Goal: Information Seeking & Learning: Understand process/instructions

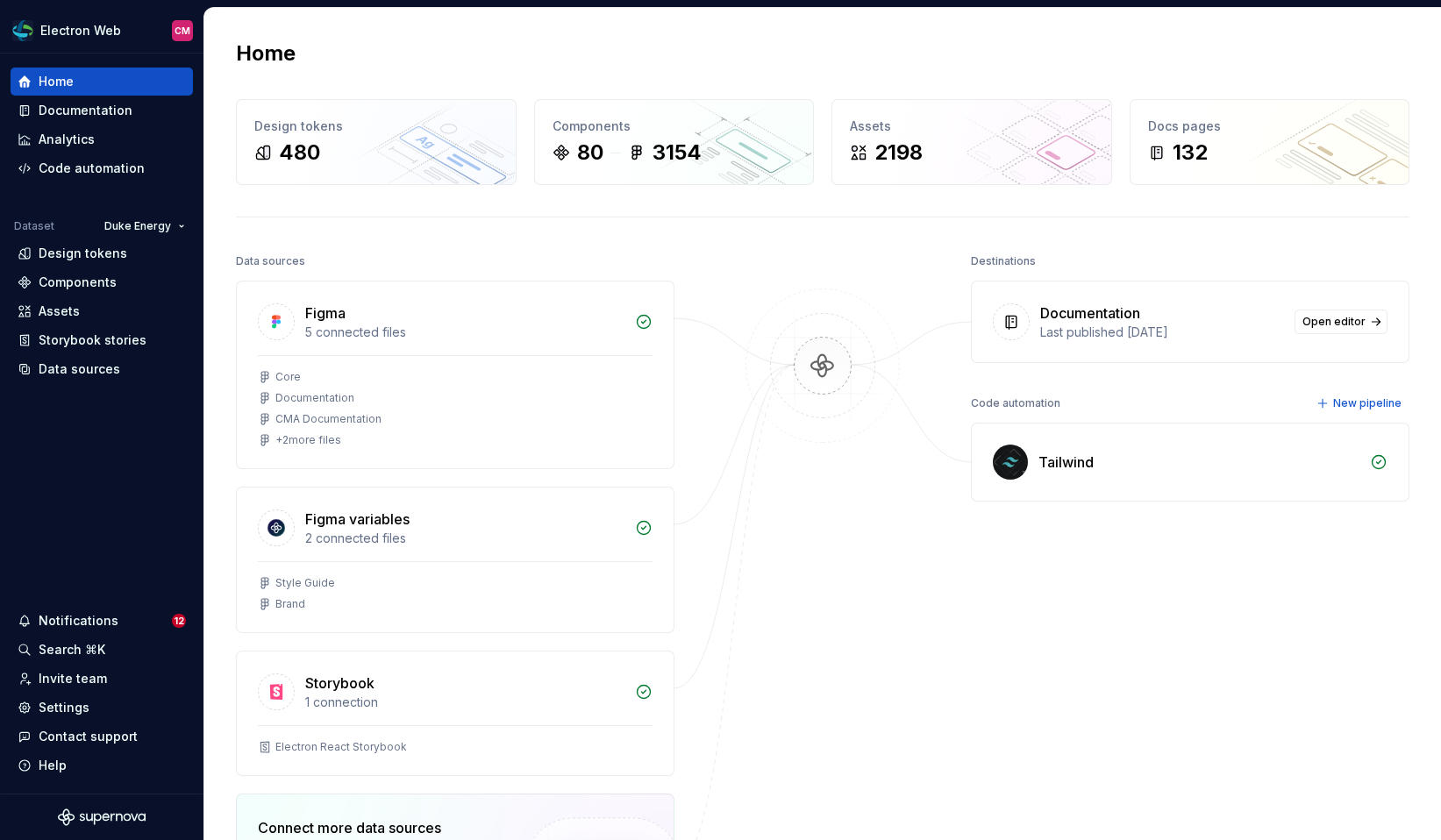
click at [79, 107] on div "Documentation" at bounding box center [85, 111] width 94 height 18
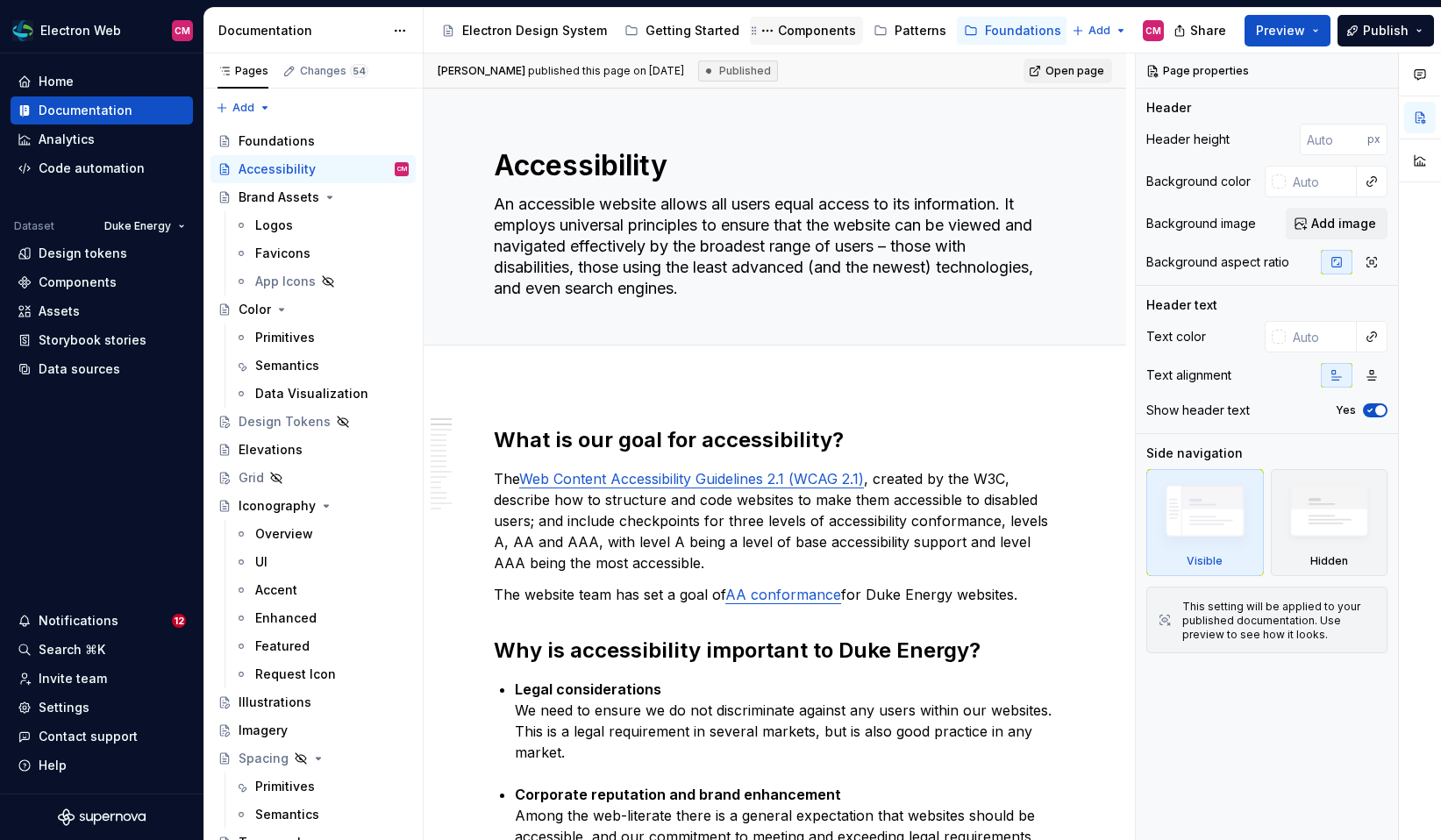
click at [793, 33] on div "Components" at bounding box center [817, 31] width 78 height 18
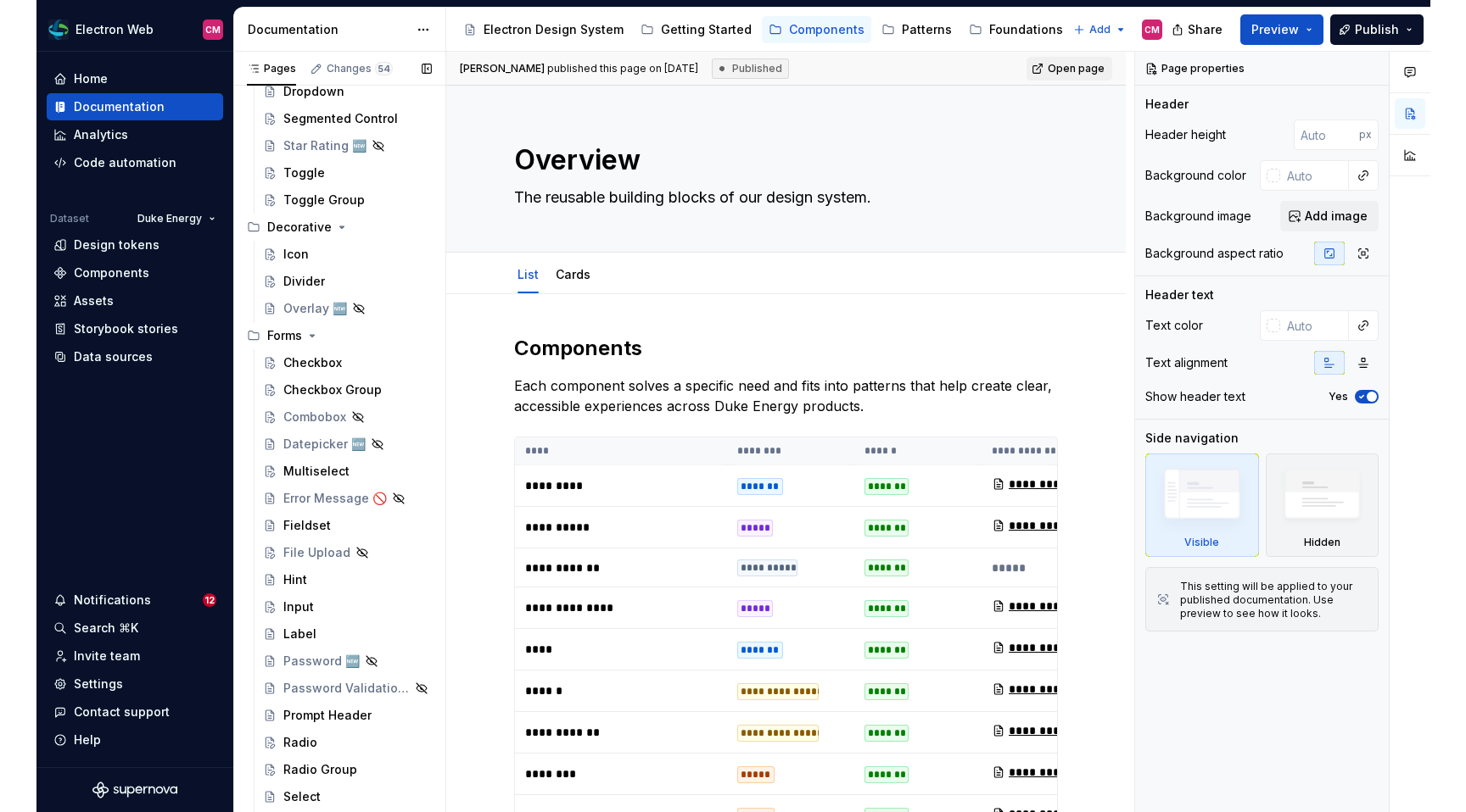
scroll to position [1078, 0]
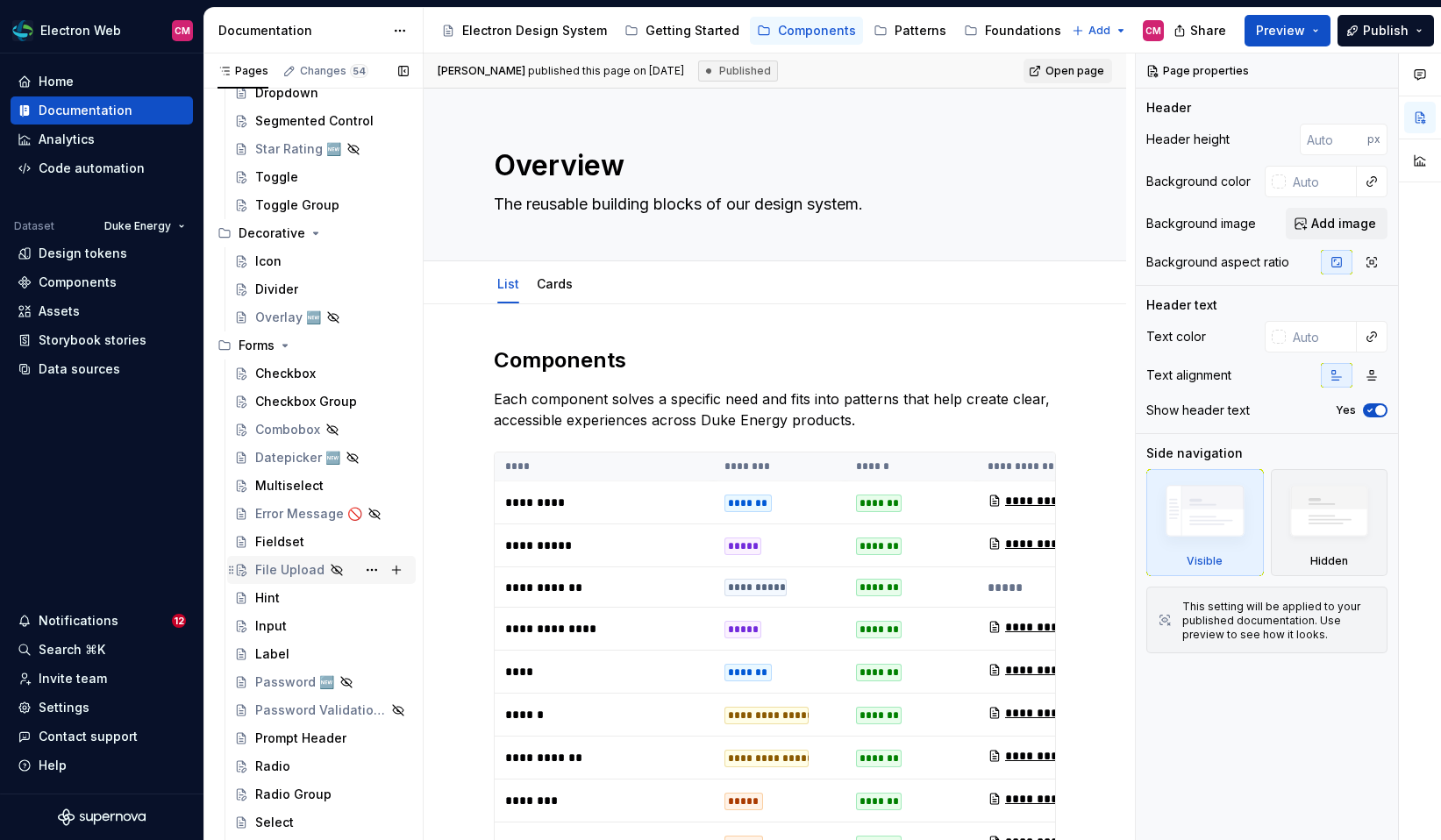
click at [286, 576] on div "File Upload" at bounding box center [290, 570] width 70 height 18
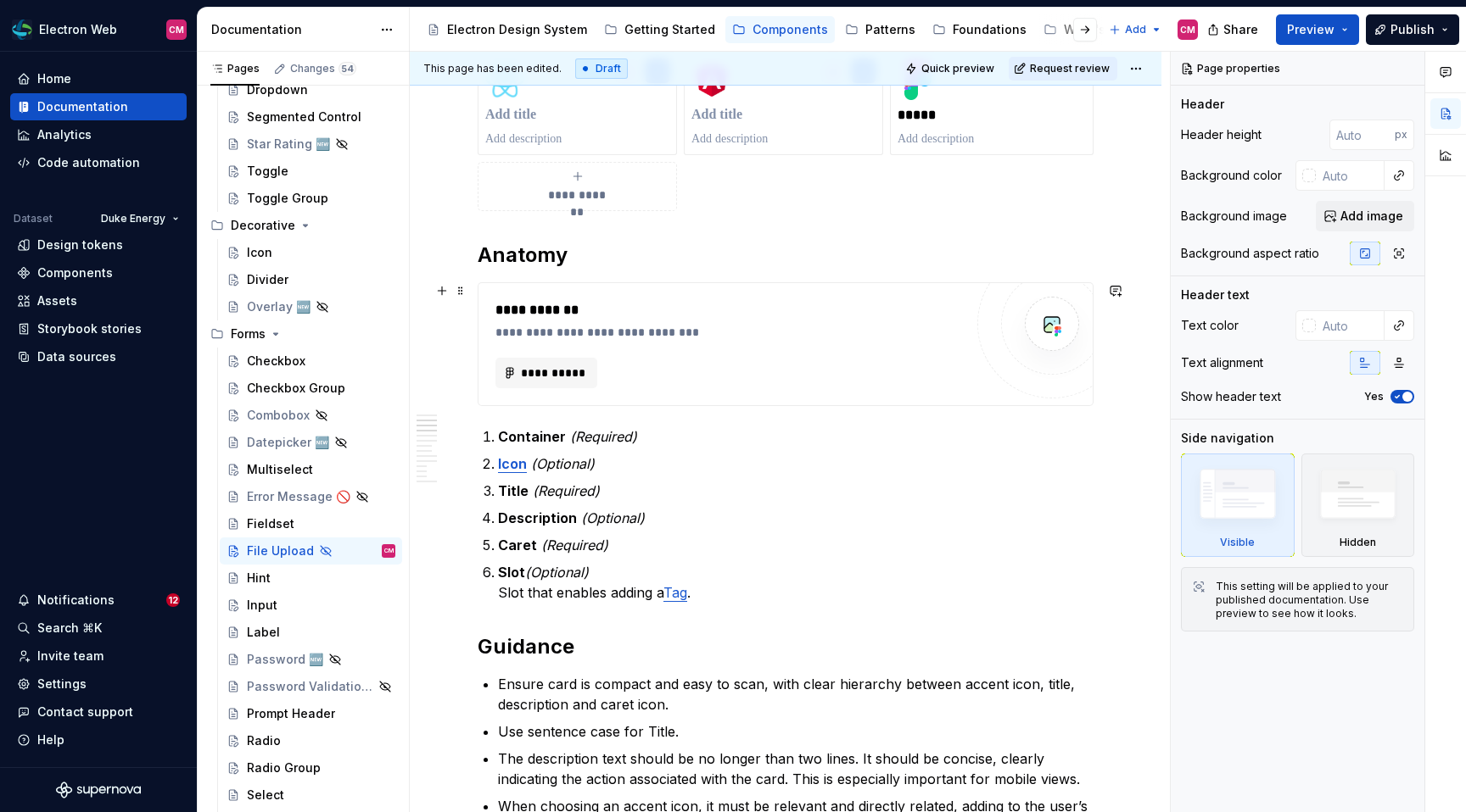
scroll to position [758, 0]
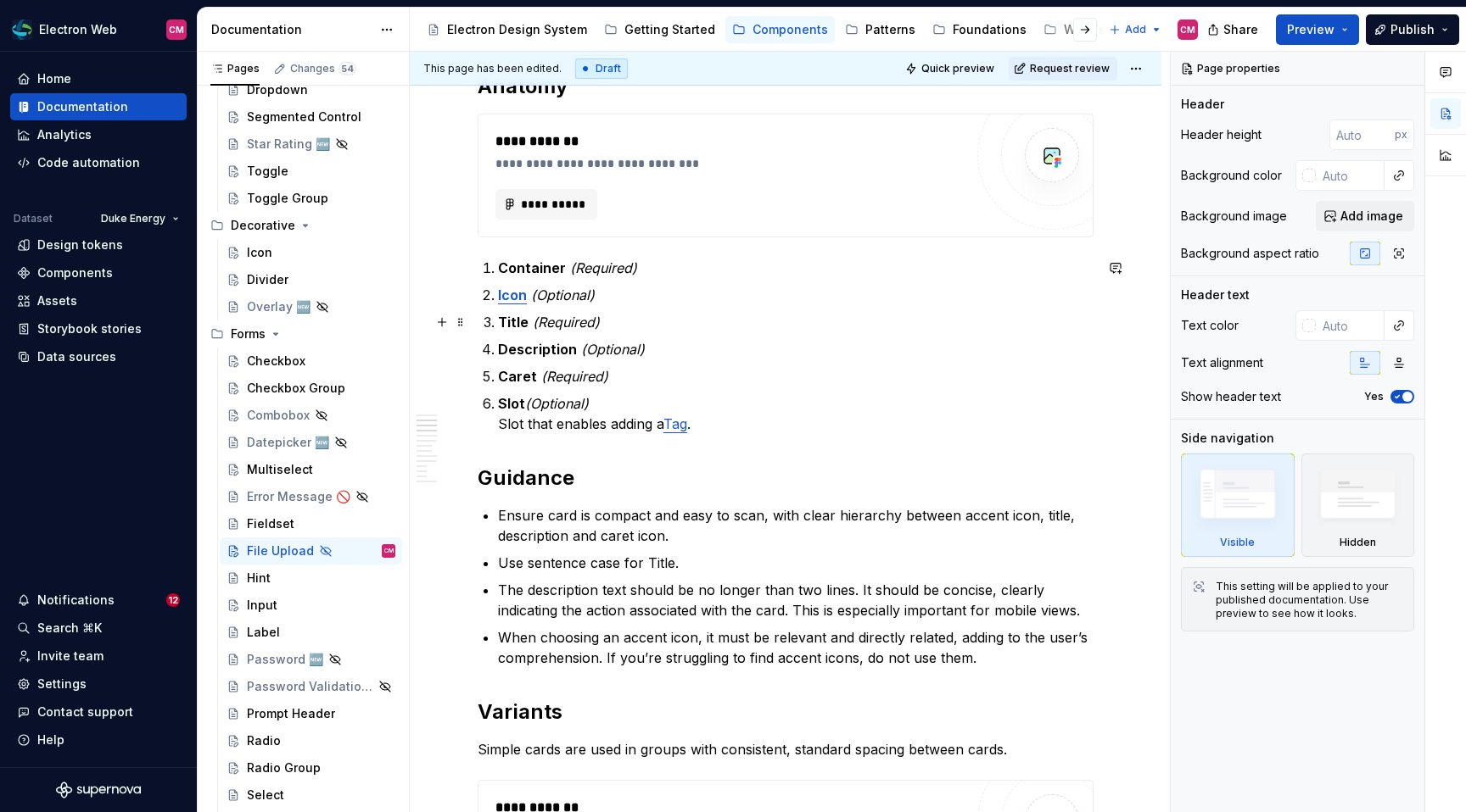
click at [566, 324] on em "(Required)" at bounding box center [566, 323] width 67 height 17
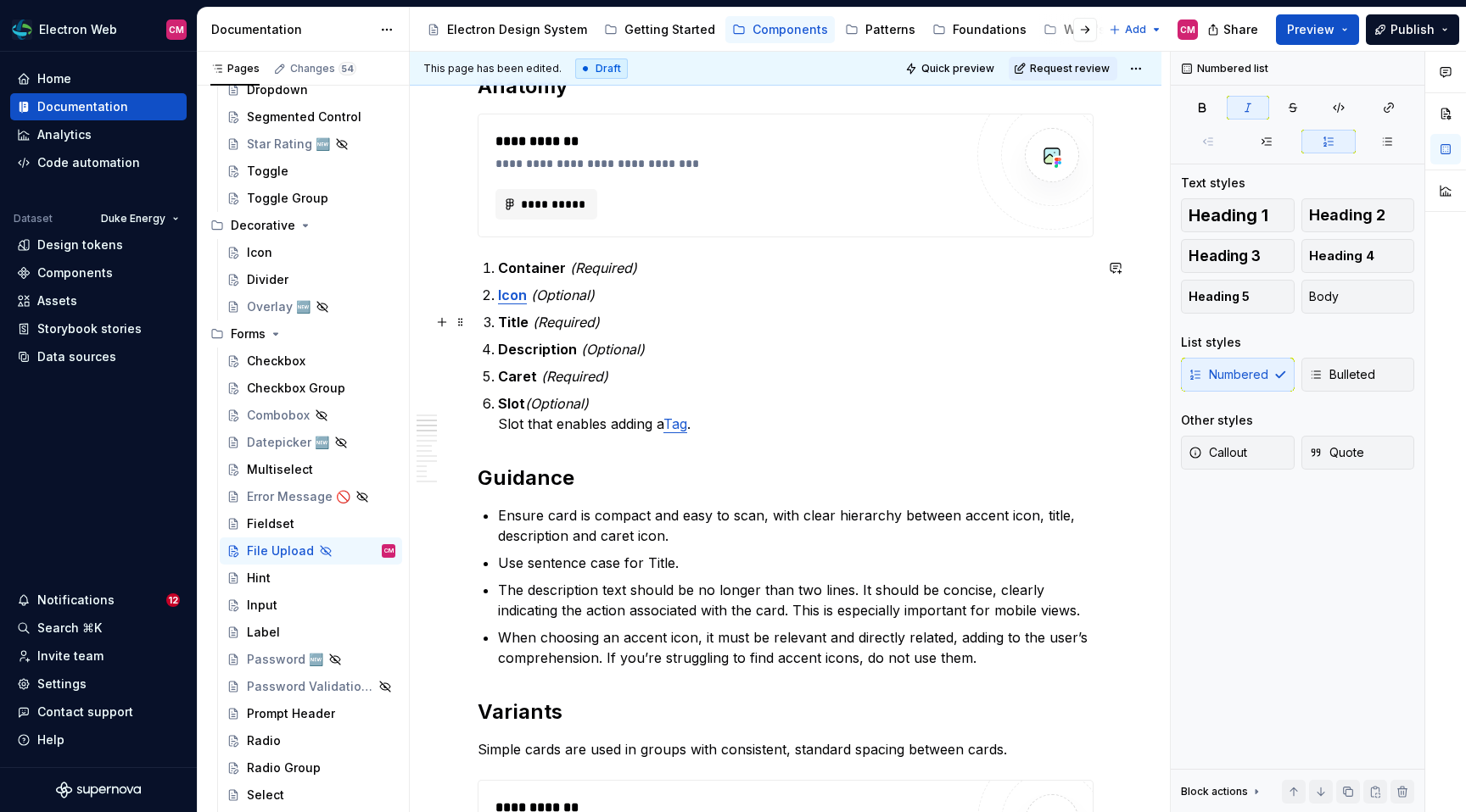
type textarea "*"
click at [566, 324] on em "(Required)" at bounding box center [566, 323] width 67 height 17
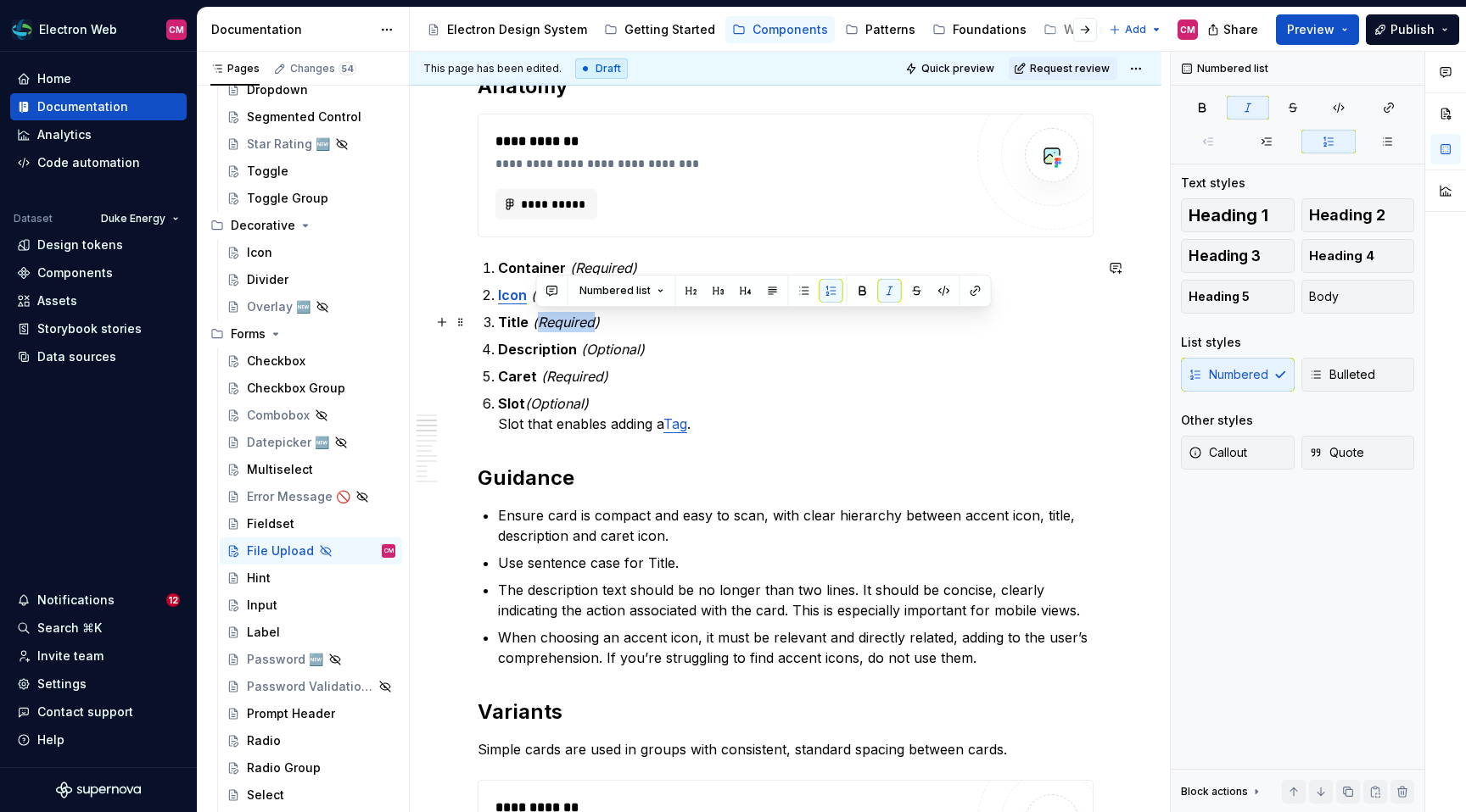
click at [566, 324] on em "(Required)" at bounding box center [566, 323] width 67 height 17
click at [521, 319] on strong "Title" at bounding box center [513, 323] width 30 height 17
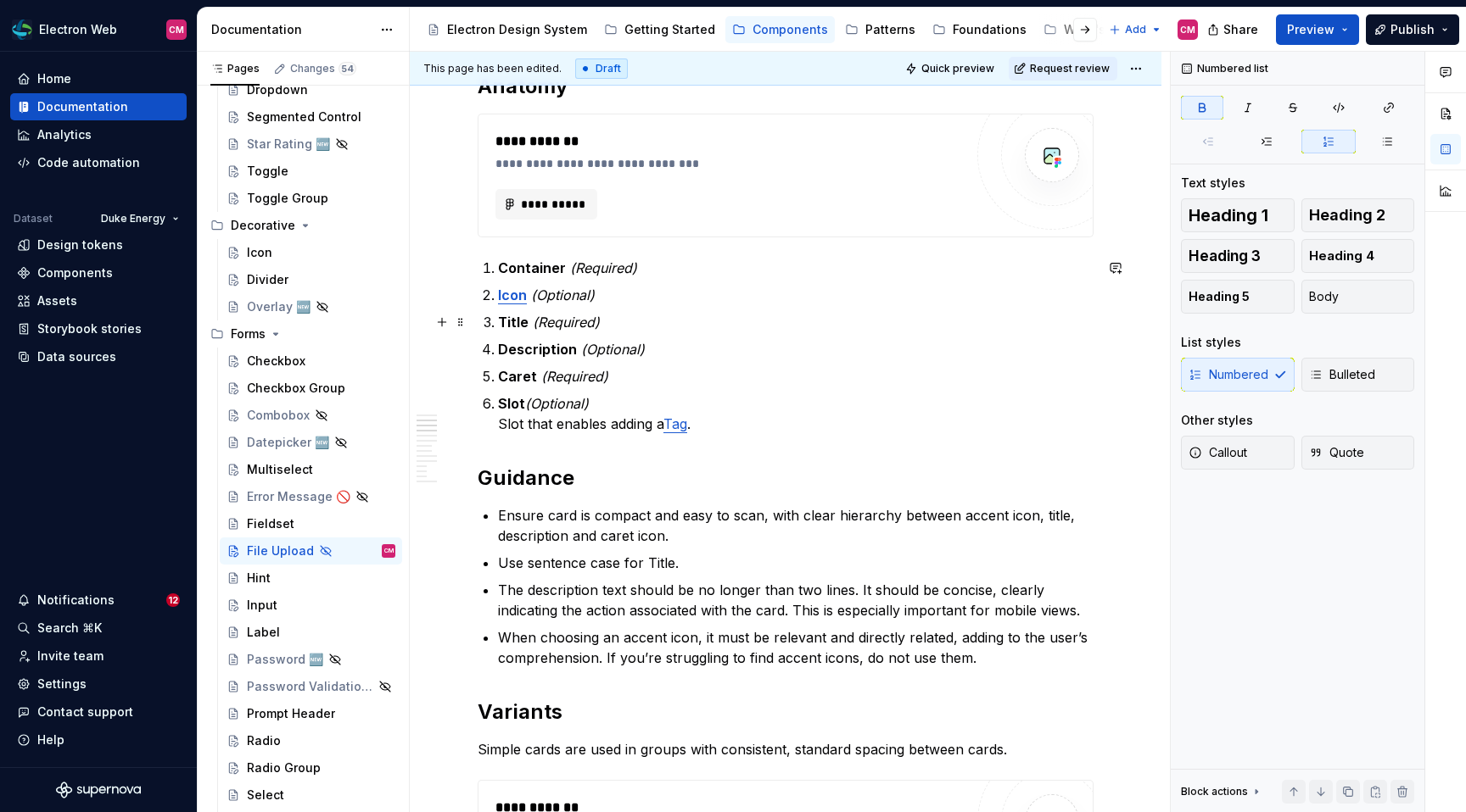
click at [521, 319] on strong "Title" at bounding box center [513, 323] width 30 height 17
click at [575, 344] on p "Description (Optional)" at bounding box center [796, 349] width 596 height 21
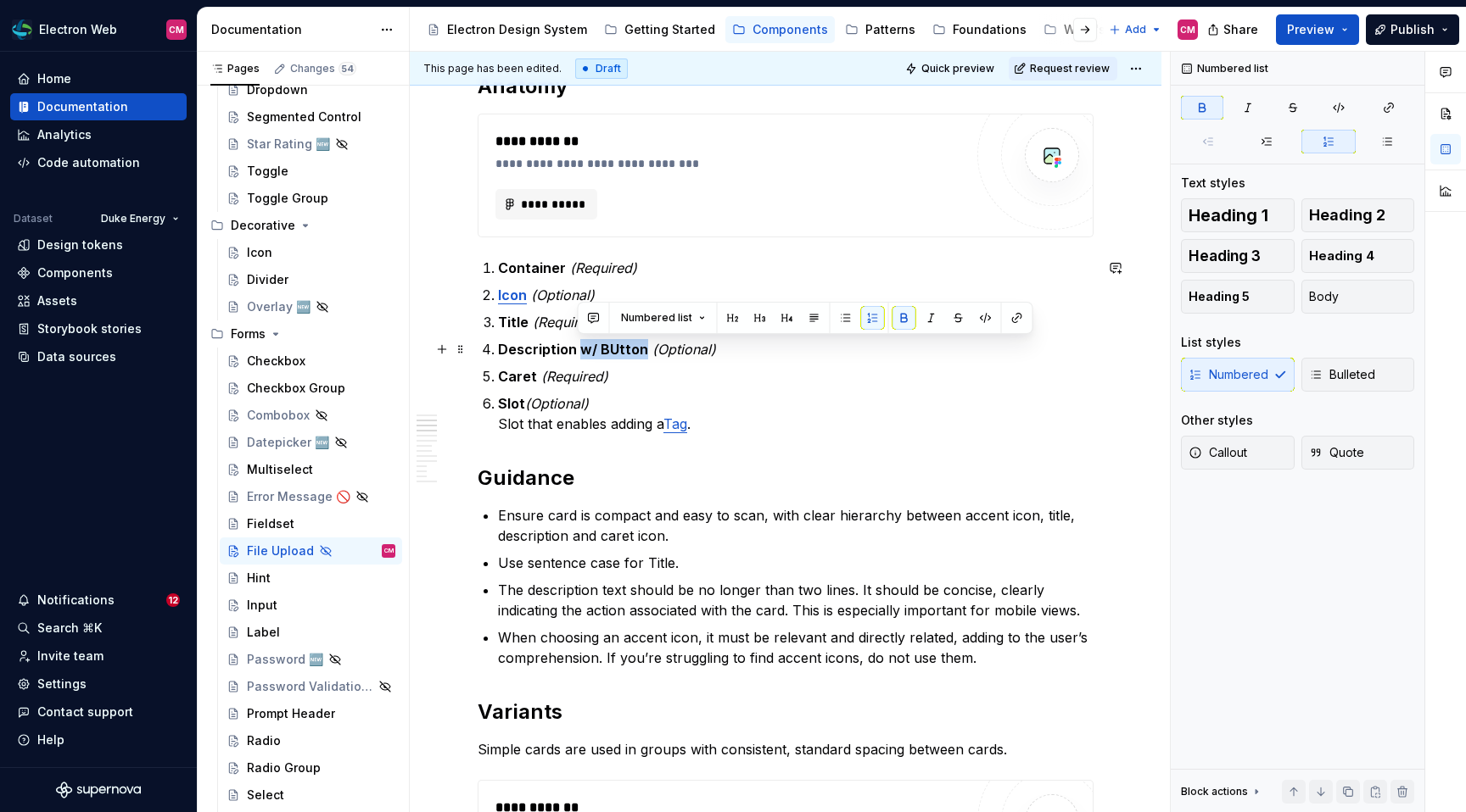
drag, startPoint x: 641, startPoint y: 346, endPoint x: 579, endPoint y: 349, distance: 62.1
click at [579, 349] on strong "Description w/ BUtton" at bounding box center [573, 349] width 150 height 17
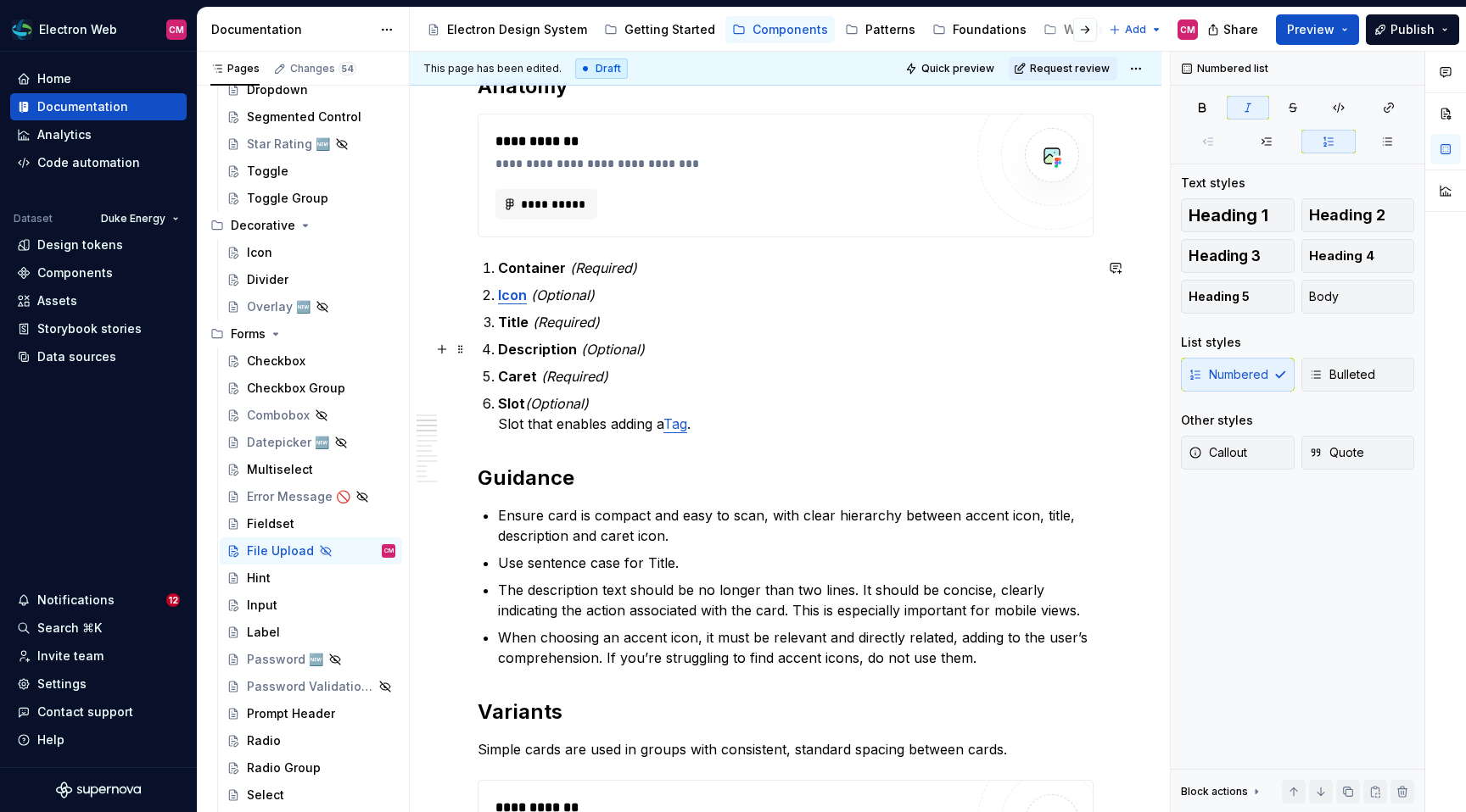
click at [660, 347] on p "Description (Optional)" at bounding box center [796, 349] width 596 height 21
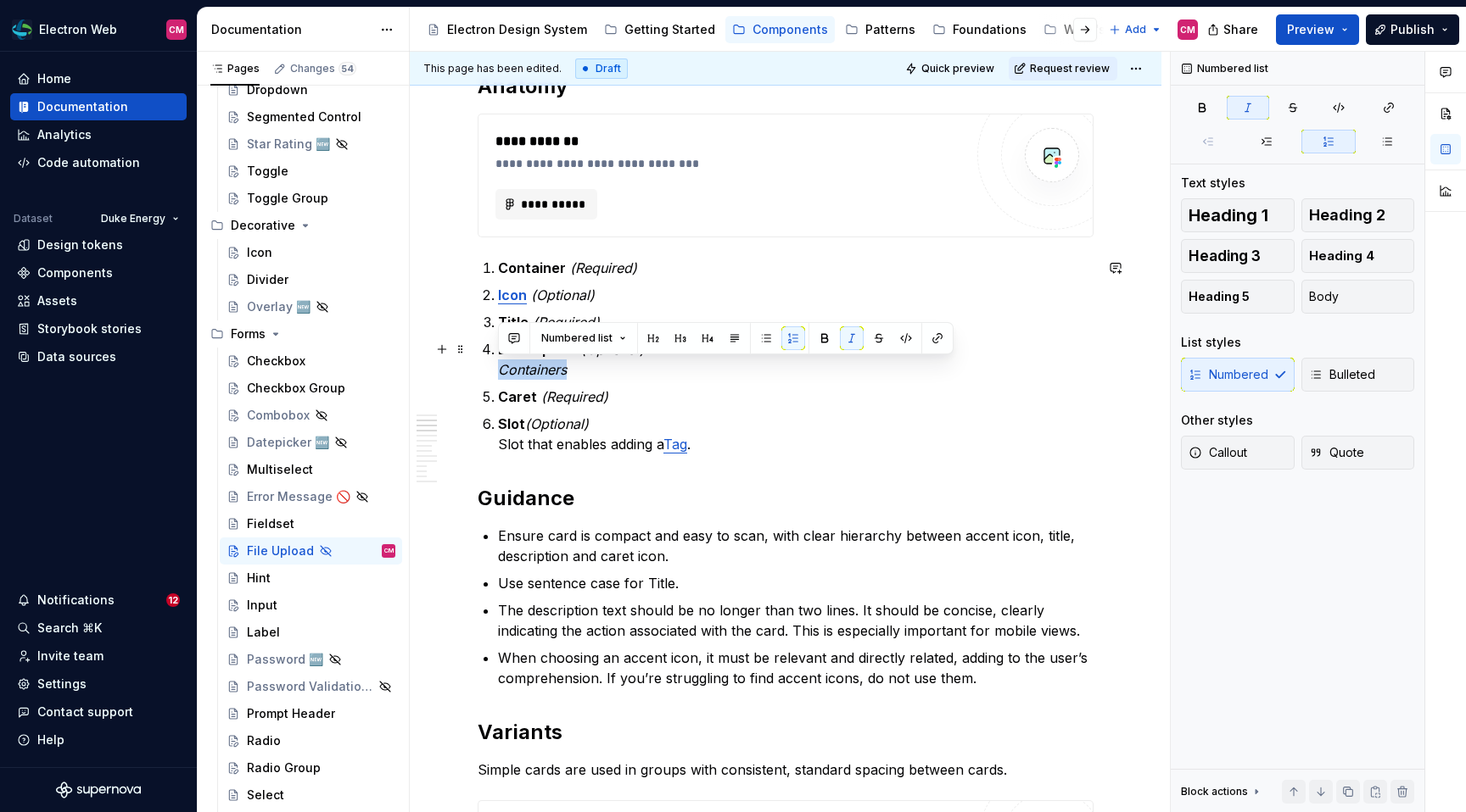
drag, startPoint x: 574, startPoint y: 367, endPoint x: 496, endPoint y: 364, distance: 78.1
click at [572, 371] on p "Description (Optional) Containers" at bounding box center [796, 359] width 596 height 41
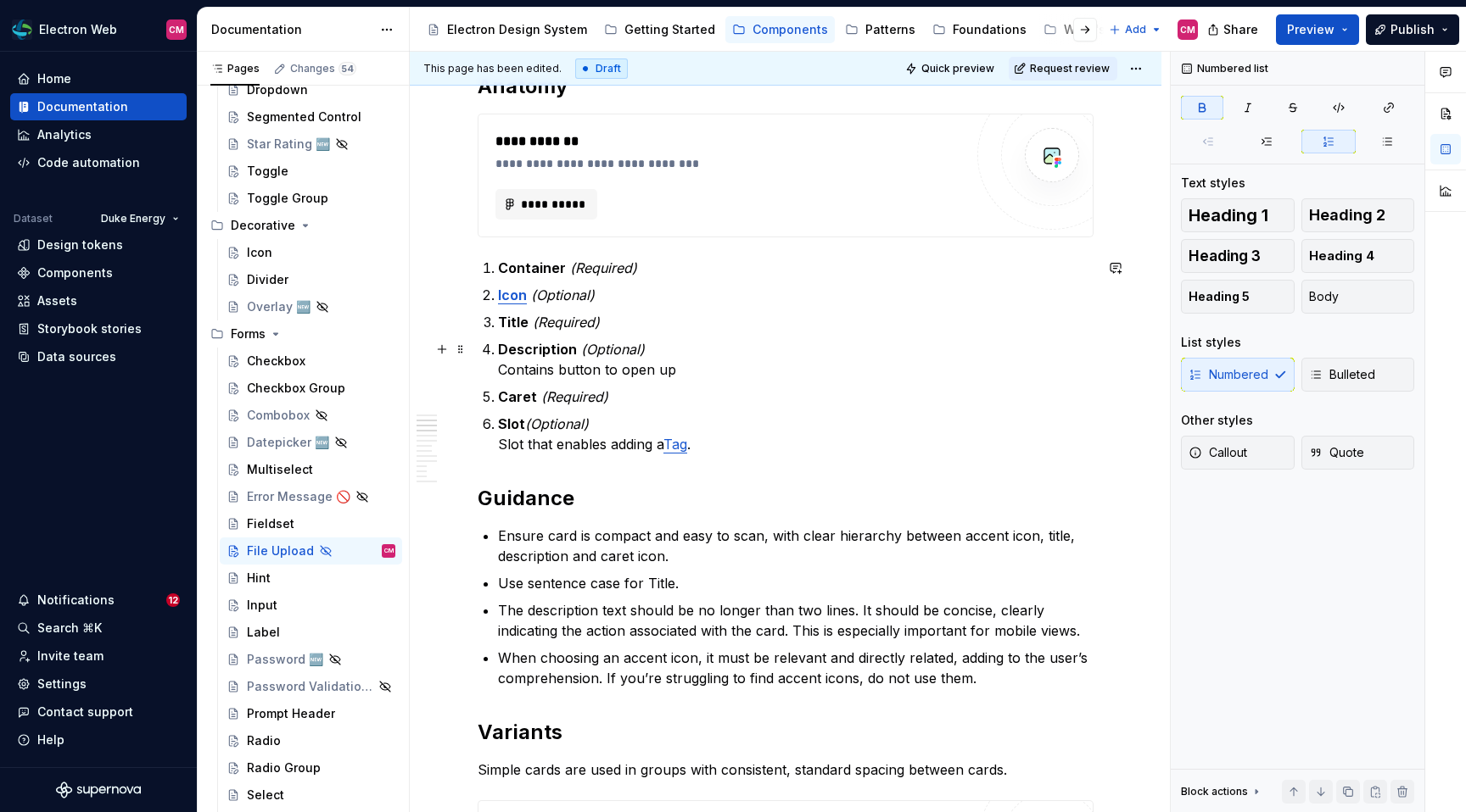
click at [545, 350] on strong "Description" at bounding box center [537, 349] width 79 height 17
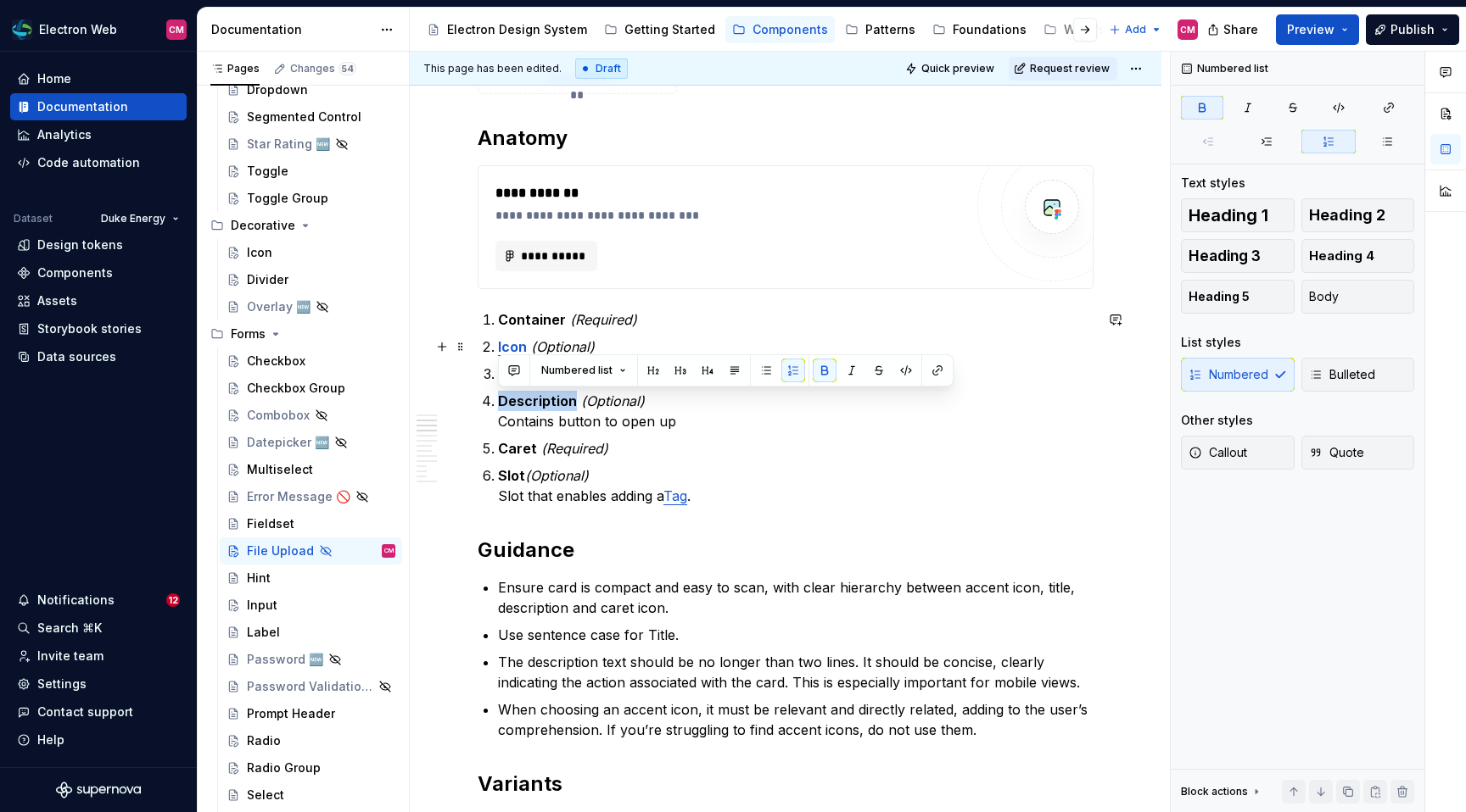
scroll to position [706, 0]
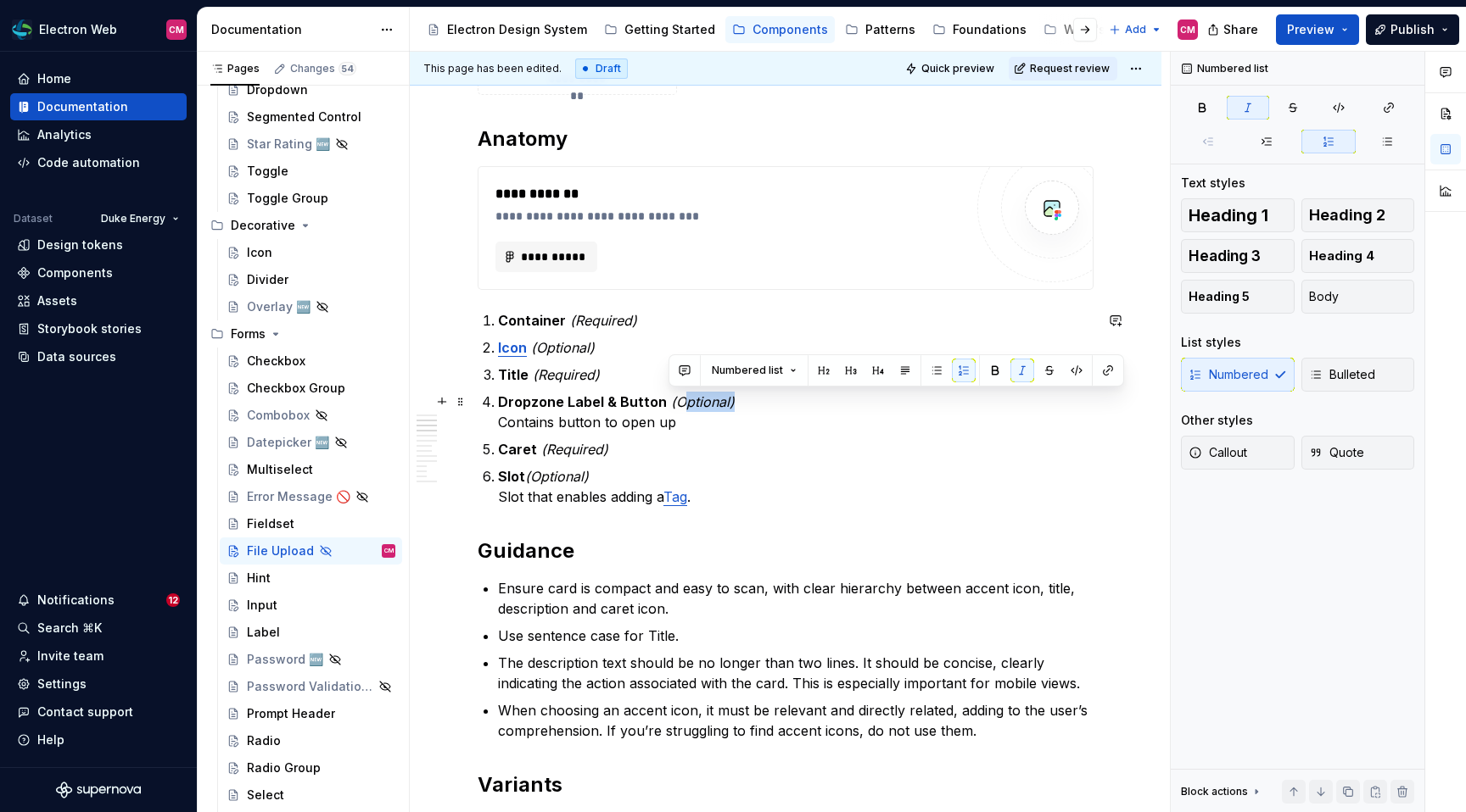
drag, startPoint x: 730, startPoint y: 406, endPoint x: 672, endPoint y: 403, distance: 58.1
click at [673, 403] on p "Dropzone Label & Button (Optional) Contains button to open up" at bounding box center [796, 412] width 596 height 41
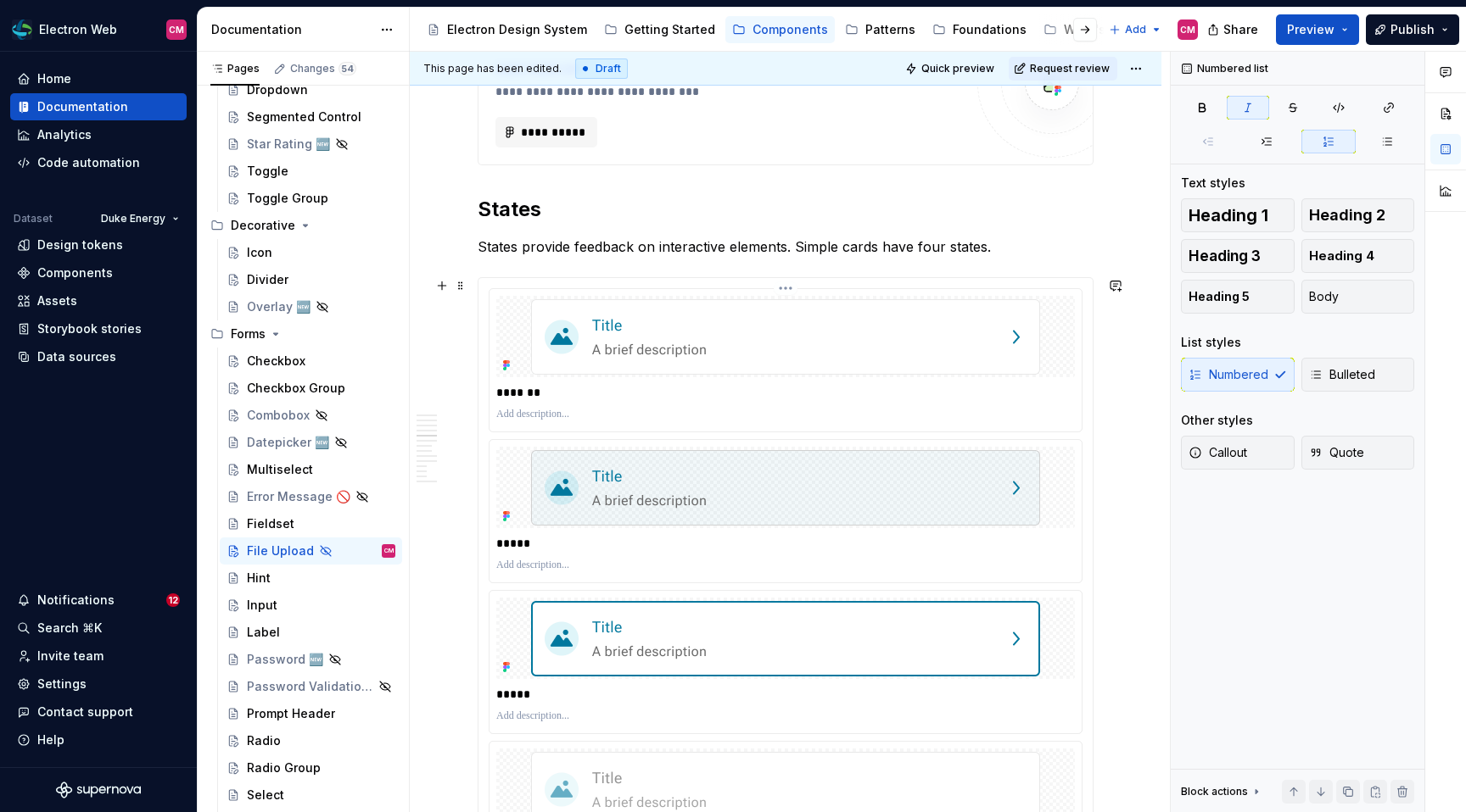
scroll to position [1520, 0]
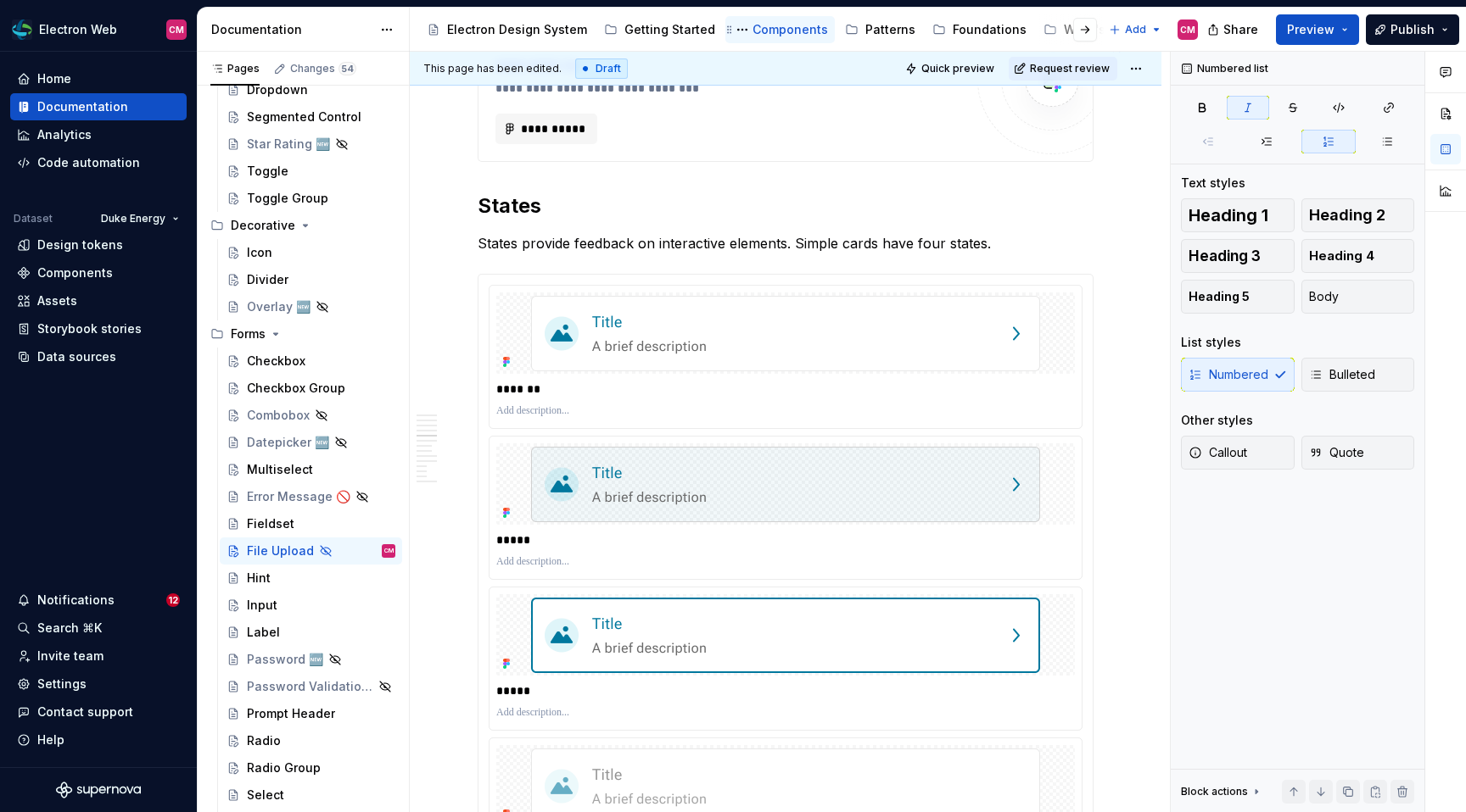
type textarea "*"
